Goal: Task Accomplishment & Management: Check status

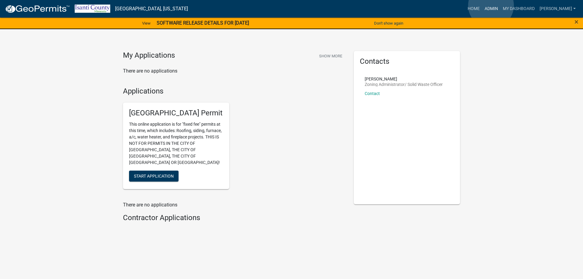
click at [491, 6] on link "Admin" at bounding box center [491, 9] width 18 height 12
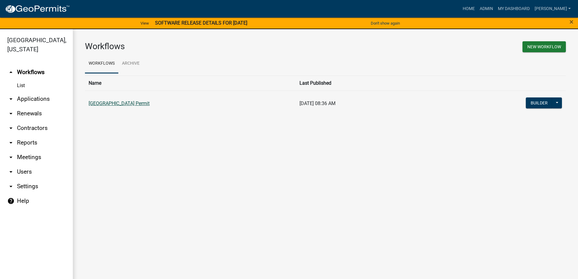
click at [114, 102] on link "[GEOGRAPHIC_DATA] Permit" at bounding box center [119, 103] width 61 height 6
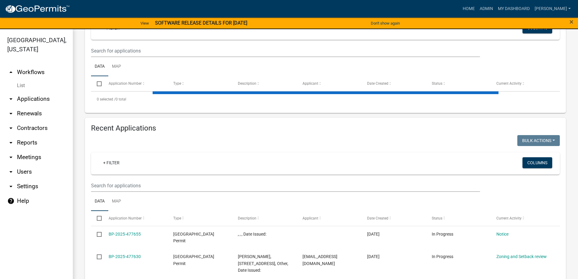
scroll to position [121, 0]
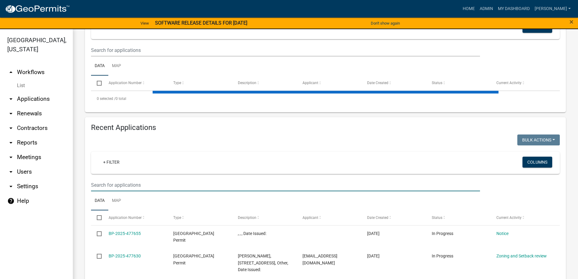
click at [140, 183] on input "text" at bounding box center [285, 185] width 389 height 12
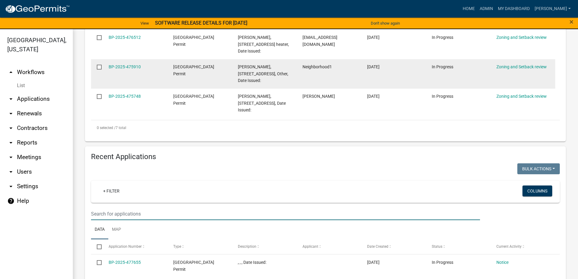
scroll to position [364, 0]
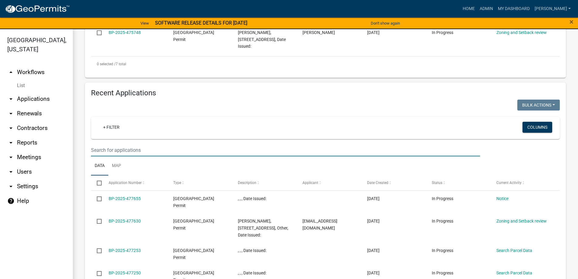
click at [100, 153] on input "text" at bounding box center [285, 150] width 389 height 12
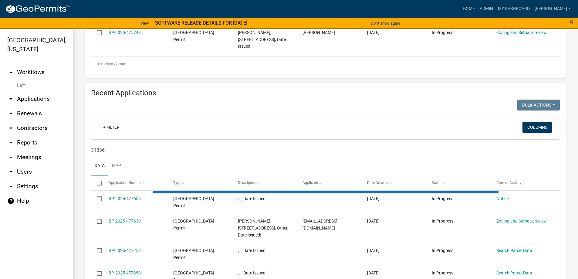
type input "31336"
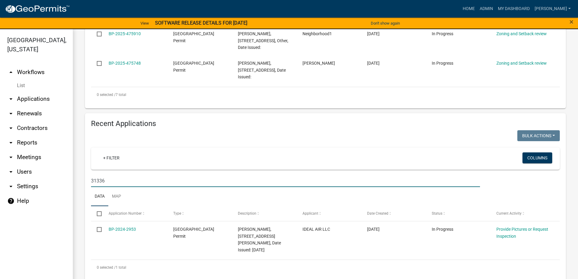
scroll to position [7, 0]
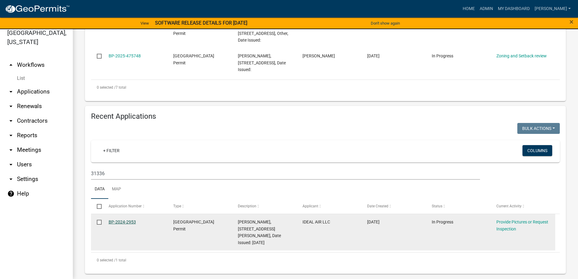
click at [127, 222] on link "BP-2024-2953" at bounding box center [122, 221] width 27 height 5
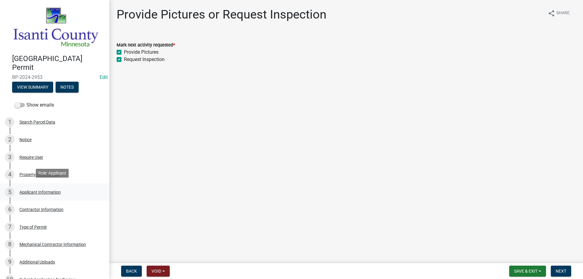
click at [34, 187] on div "5 Applicant Information" at bounding box center [52, 192] width 95 height 10
